Goal: Transaction & Acquisition: Purchase product/service

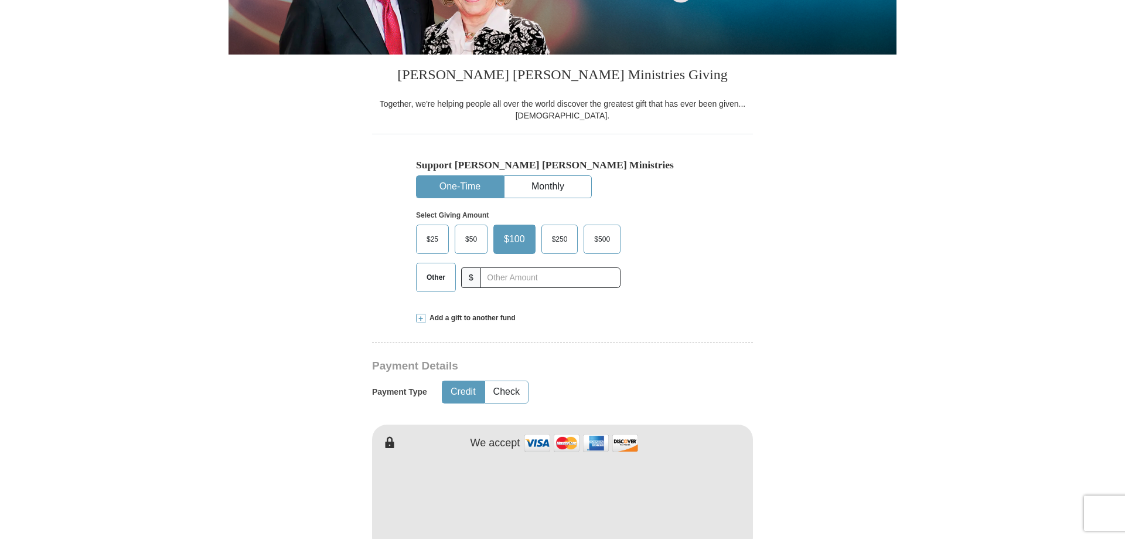
scroll to position [239, 0]
click at [461, 185] on button "One-Time" at bounding box center [460, 187] width 87 height 22
click at [471, 234] on span "$50" at bounding box center [471, 239] width 23 height 18
click at [0, 0] on input "$50" at bounding box center [0, 0] width 0 height 0
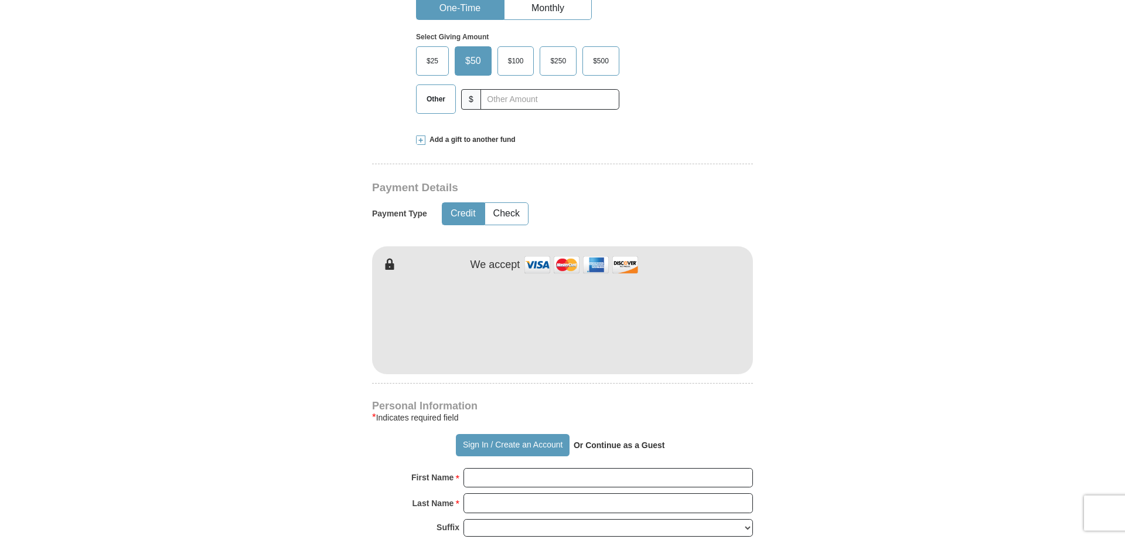
scroll to position [418, 0]
drag, startPoint x: 522, startPoint y: 366, endPoint x: 499, endPoint y: 315, distance: 55.6
click at [499, 315] on iframe at bounding box center [562, 320] width 381 height 100
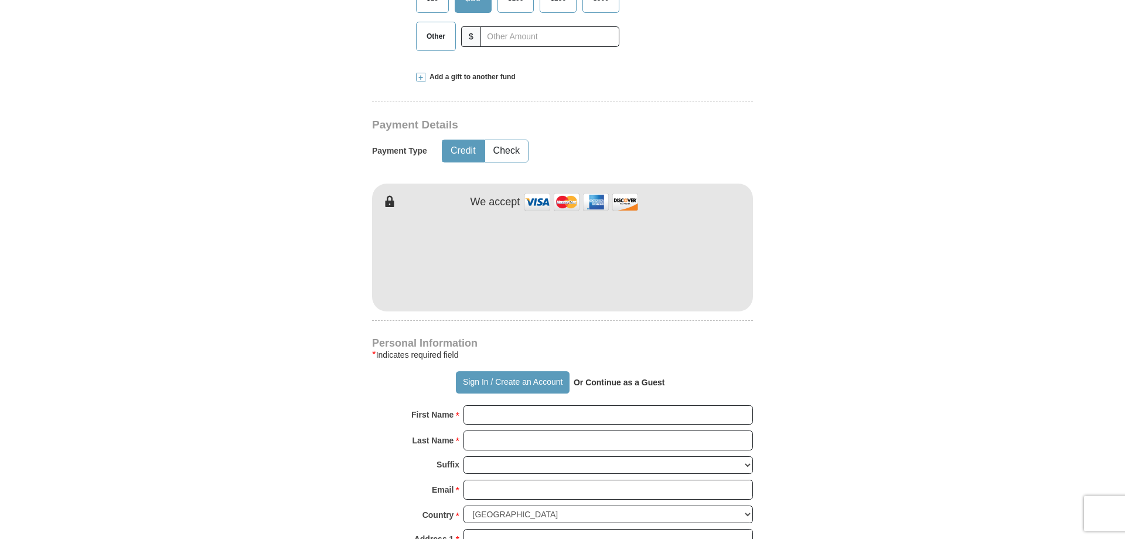
scroll to position [538, 0]
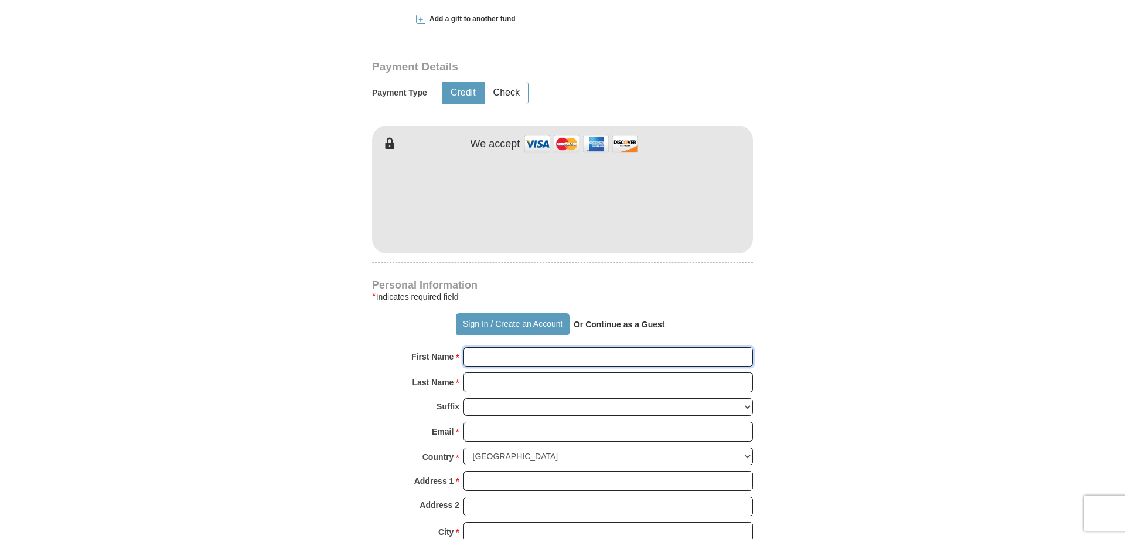
click at [486, 359] on input "First Name *" at bounding box center [609, 357] width 290 height 20
type input "RIVER OF POWER"
click at [487, 382] on input "Last Name *" at bounding box center [609, 382] width 290 height 20
type input "Bill & [PERSON_NAME]"
click at [485, 430] on input "Email *" at bounding box center [609, 431] width 290 height 20
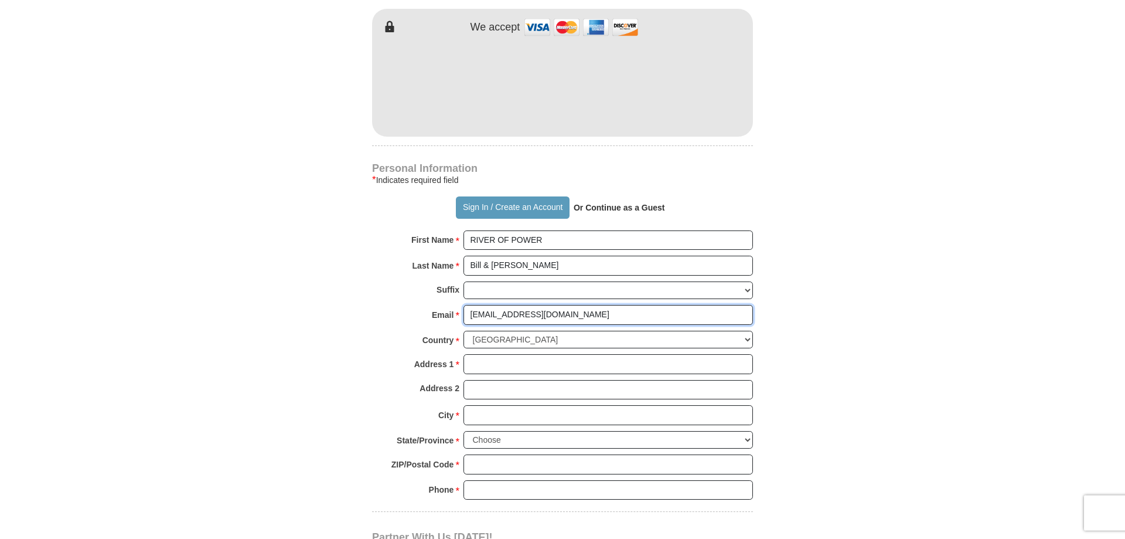
scroll to position [658, 0]
type input "[EMAIL_ADDRESS][DOMAIN_NAME]"
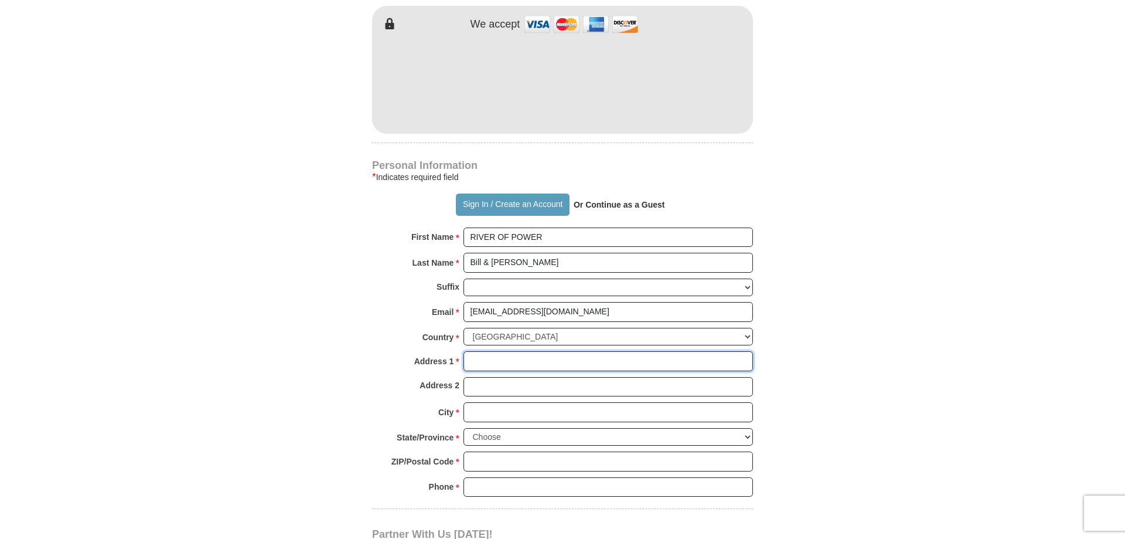
click at [489, 362] on input "Address 1 *" at bounding box center [609, 361] width 290 height 20
type input "[STREET_ADDRESS]"
click at [481, 411] on input "City *" at bounding box center [609, 412] width 290 height 20
type input "[GEOGRAPHIC_DATA]"
click at [464, 428] on select "Choose [US_STATE] [US_STATE] [US_STATE] [US_STATE] [US_STATE] Armed Forces Amer…" at bounding box center [609, 437] width 290 height 18
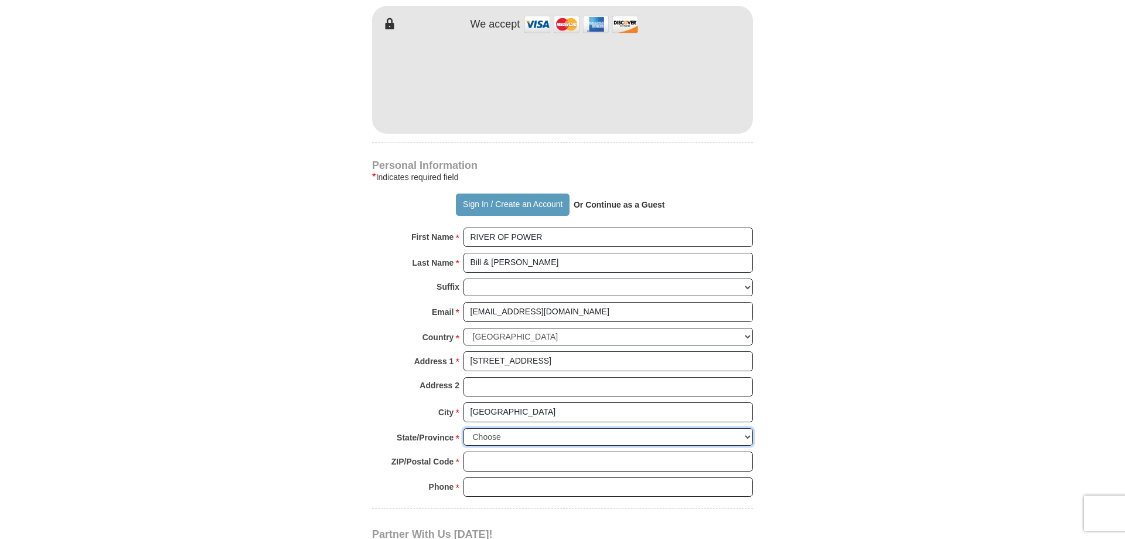
select select "OH"
click option "[US_STATE]" at bounding box center [0, 0] width 0 height 0
click at [477, 457] on input "ZIP/Postal Code *" at bounding box center [609, 461] width 290 height 20
type input "45042"
click at [480, 478] on input "Phone * *" at bounding box center [609, 487] width 290 height 20
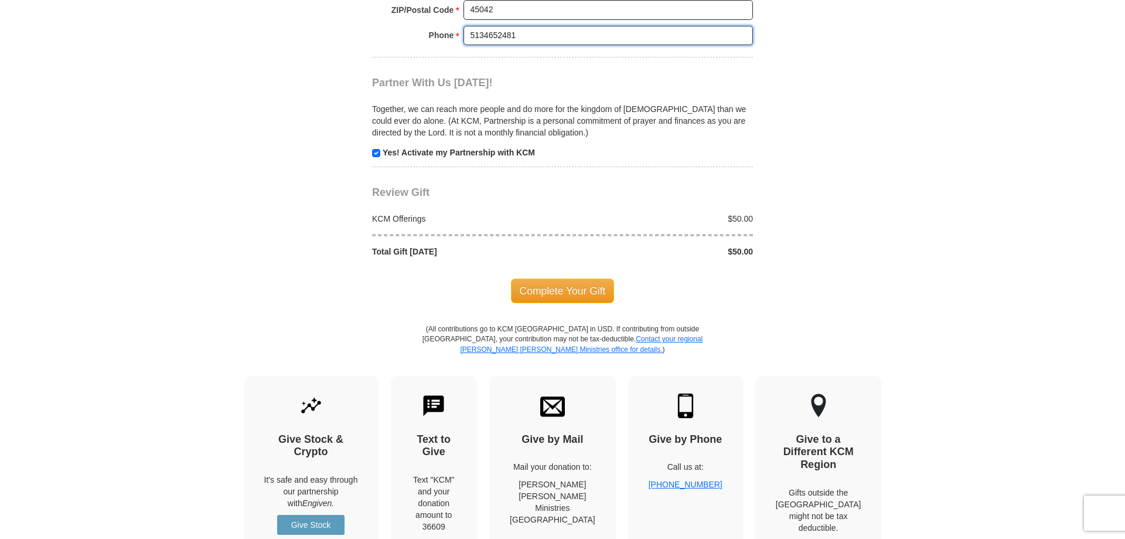
scroll to position [1136, 0]
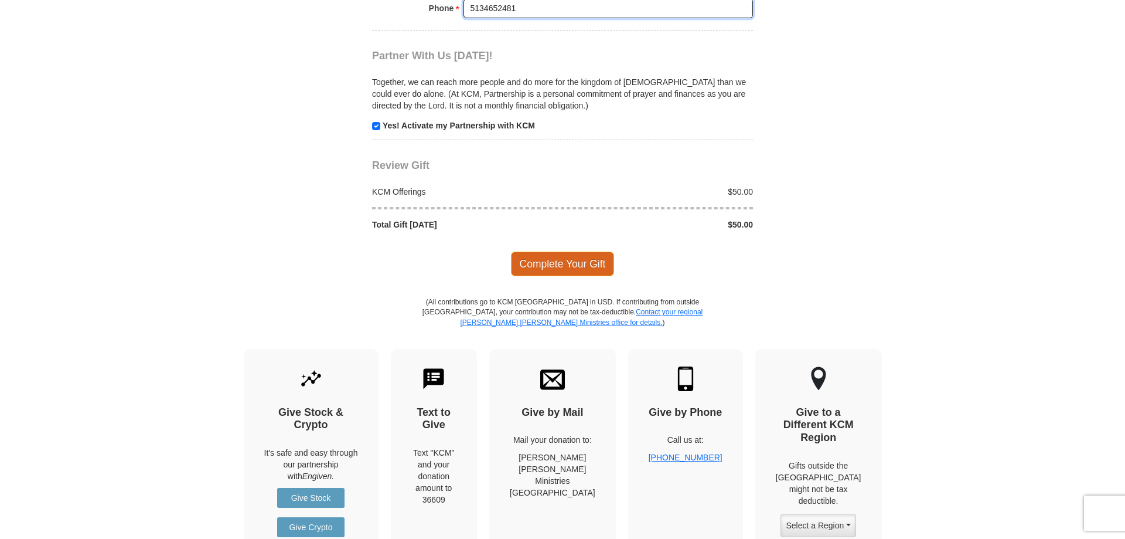
type input "5134652481"
click at [549, 261] on span "Complete Your Gift" at bounding box center [563, 263] width 104 height 25
